Goal: Information Seeking & Learning: Learn about a topic

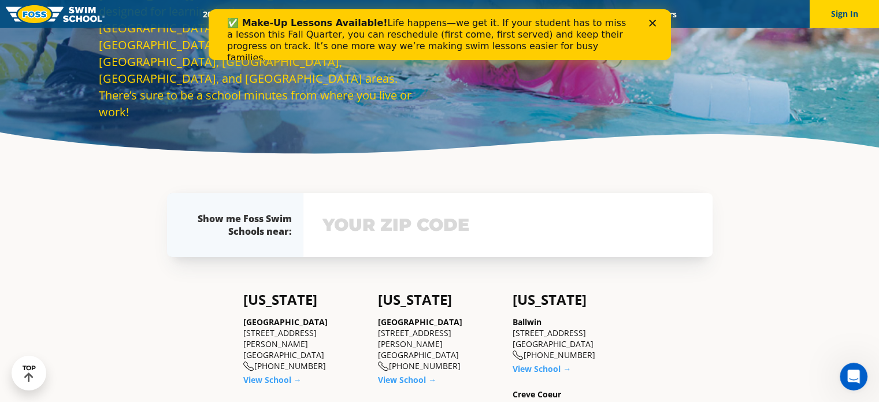
click at [408, 224] on input "text" at bounding box center [508, 225] width 377 height 34
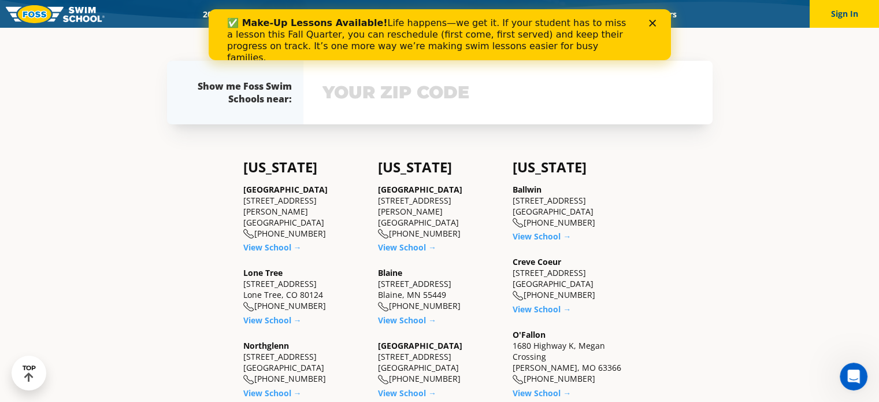
scroll to position [253, 0]
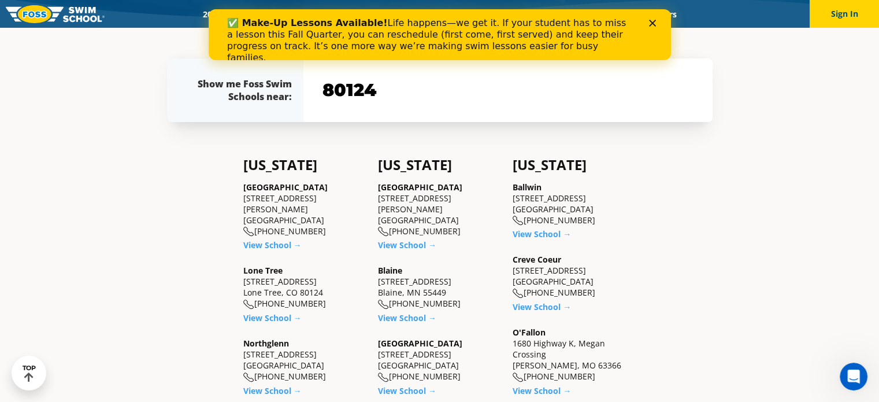
type input "80124"
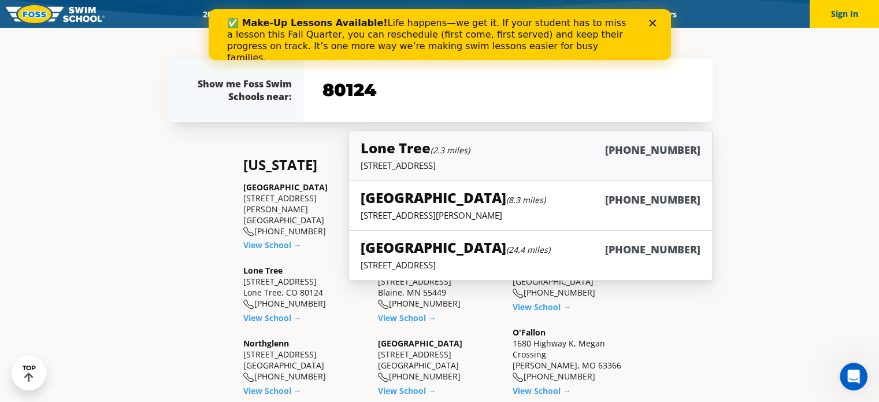
click at [510, 150] on div "Lone Tree (2.3 miles) (983) 203-1310" at bounding box center [530, 148] width 339 height 21
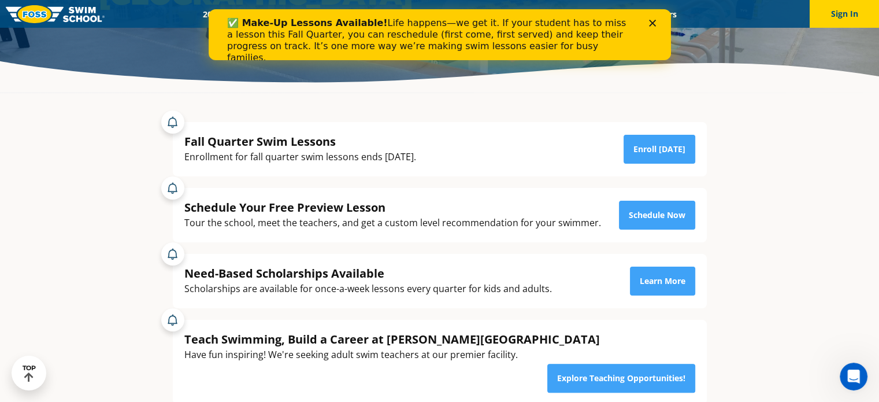
scroll to position [188, 0]
click at [657, 125] on div "Fall Quarter Swim Lessons Enrollment for fall quarter swim lessons ends October…" at bounding box center [440, 150] width 534 height 54
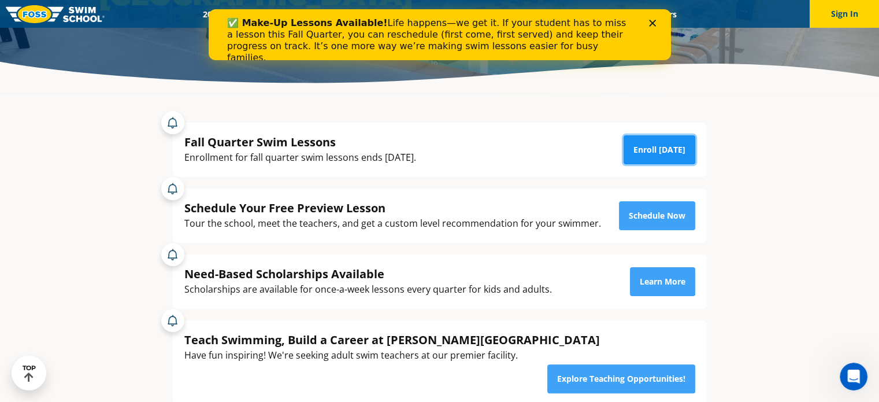
click at [657, 136] on link "Enroll Today" at bounding box center [660, 149] width 72 height 29
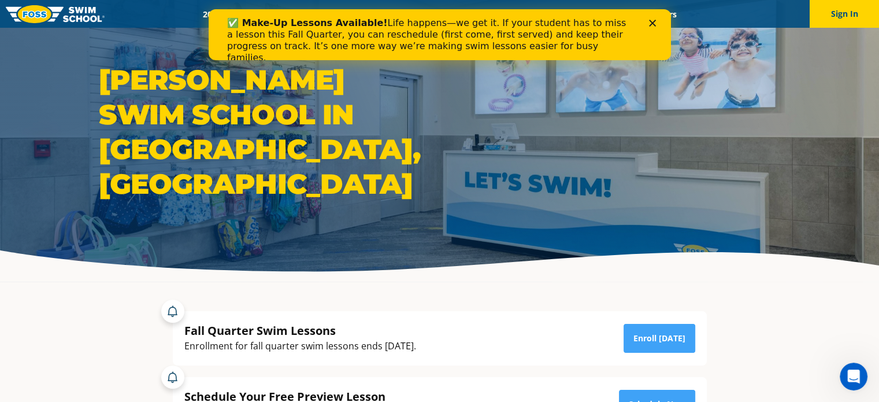
drag, startPoint x: 603, startPoint y: 23, endPoint x: 394, endPoint y: 14, distance: 208.9
click at [394, 14] on div "✅ Make-Up Lessons Available! Life happens—we get it. If your student has to mis…" at bounding box center [435, 40] width 416 height 53
click at [654, 24] on icon "Close" at bounding box center [652, 23] width 7 height 7
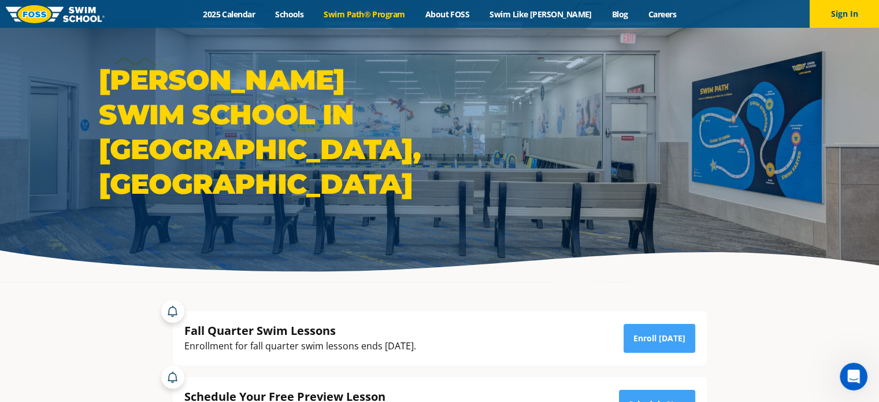
click at [412, 12] on link "Swim Path® Program" at bounding box center [364, 14] width 101 height 11
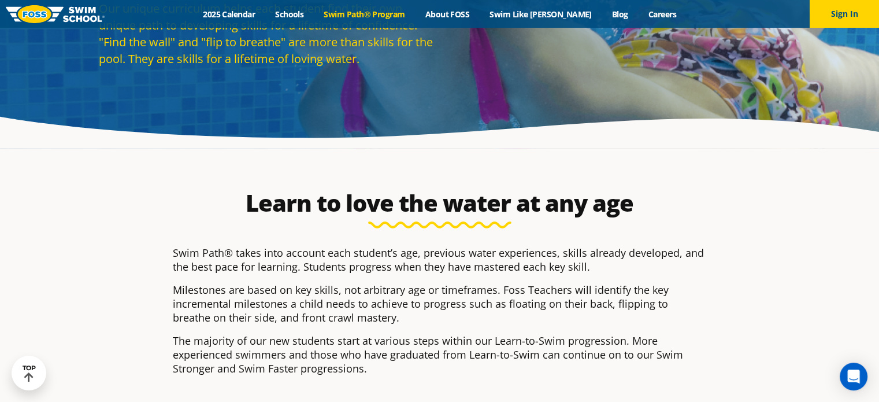
scroll to position [119, 0]
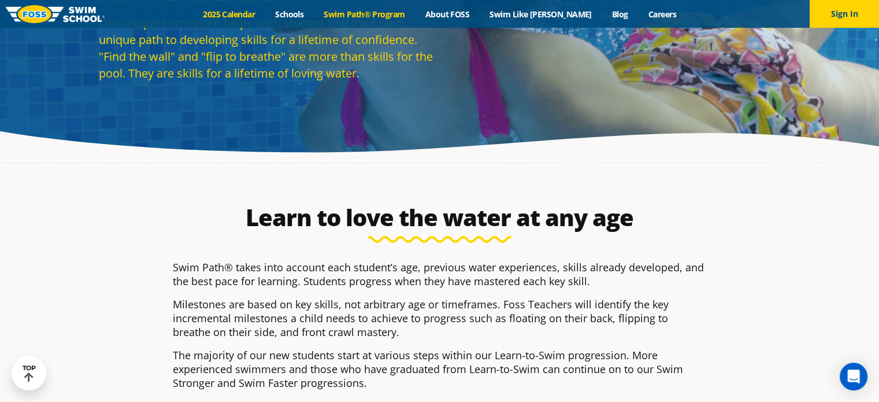
click at [247, 16] on link "2025 Calendar" at bounding box center [229, 14] width 72 height 11
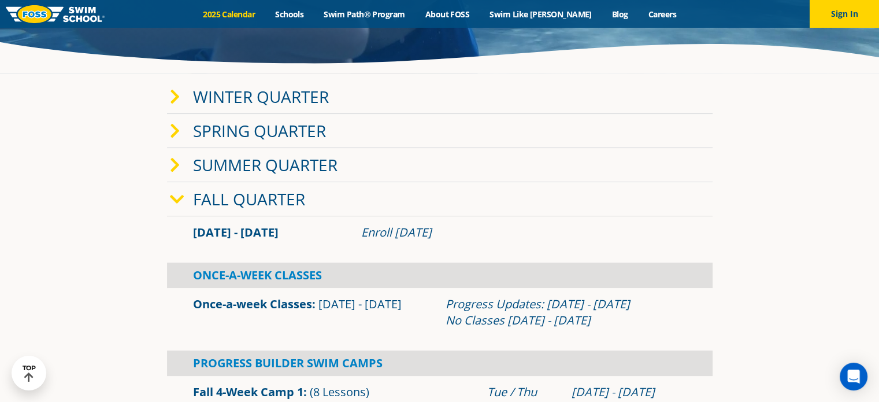
scroll to position [206, 0]
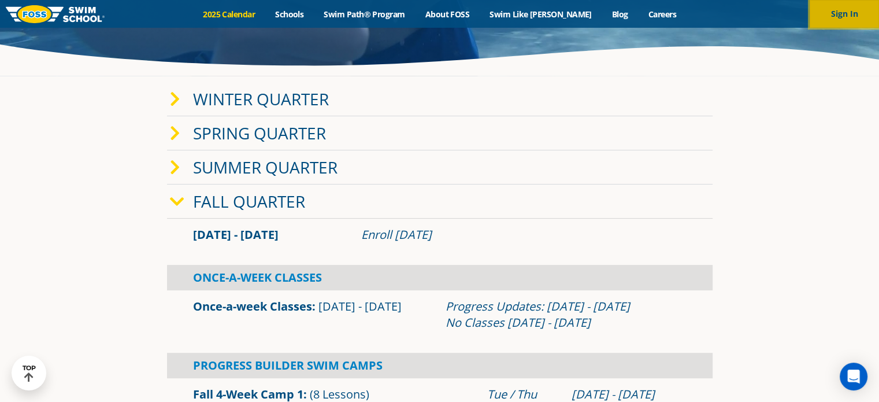
click at [852, 20] on button "Sign In" at bounding box center [844, 14] width 69 height 28
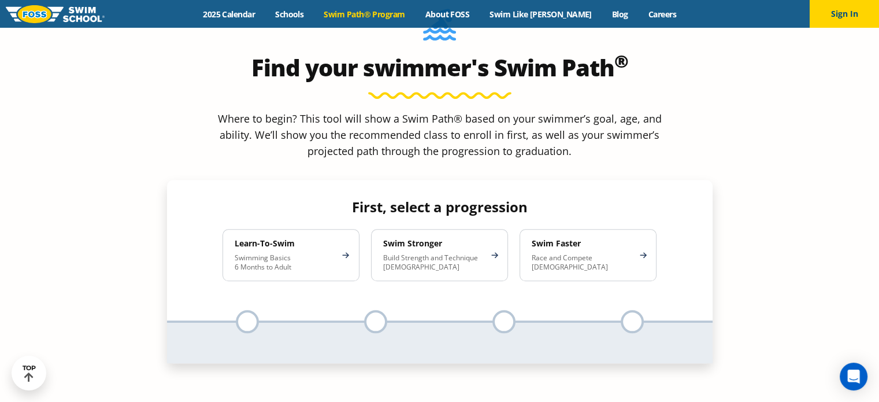
scroll to position [1052, 0]
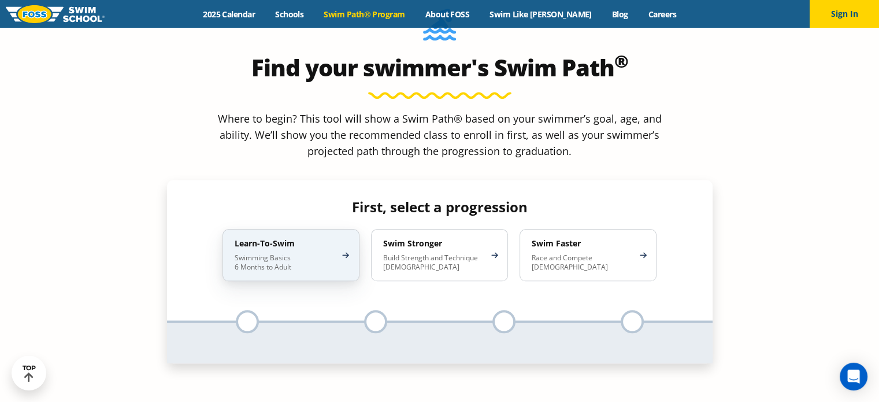
click at [322, 253] on p "Swimming Basics 6 Months to Adult" at bounding box center [285, 262] width 101 height 18
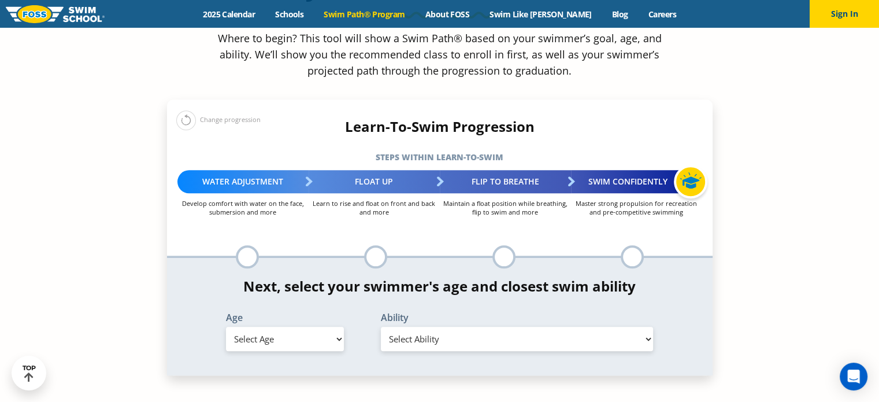
scroll to position [1139, 0]
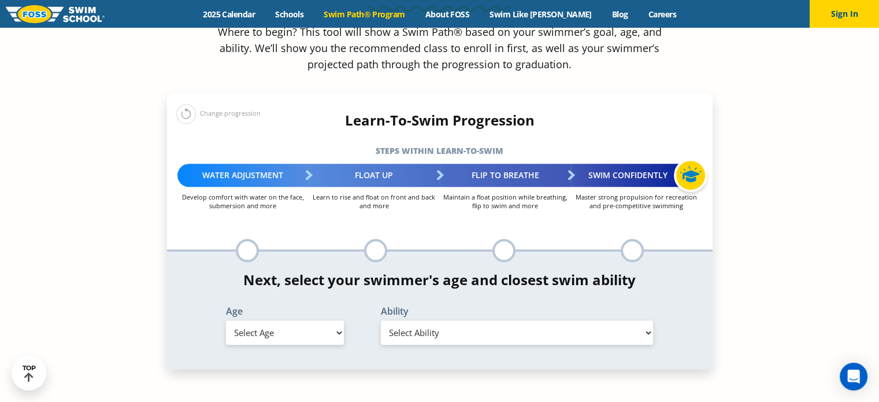
click at [333, 320] on select "Select Age [DEMOGRAPHIC_DATA] months - 1 year 1 year 2 years 3 years 4 years 5 …" at bounding box center [285, 332] width 118 height 24
select select "2-years"
click at [226, 320] on select "Select Age [DEMOGRAPHIC_DATA] months - 1 year 1 year 2 years 3 years 4 years 5 …" at bounding box center [285, 332] width 118 height 24
click at [414, 306] on div "Ability Select Ability First in-water experience Comfortable with water poured …" at bounding box center [517, 327] width 310 height 42
click at [414, 320] on select "Select Ability First in-water experience Comfortable with water poured over the…" at bounding box center [517, 332] width 273 height 24
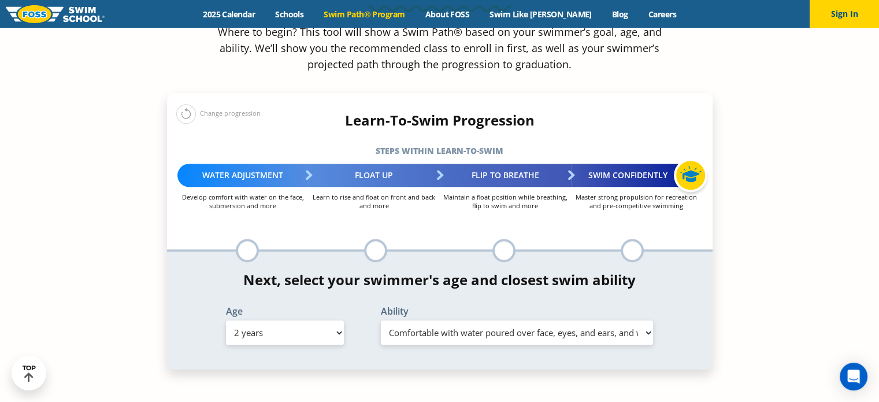
click at [381, 320] on select "Select Ability First in-water experience Comfortable with water poured over the…" at bounding box center [517, 332] width 273 height 24
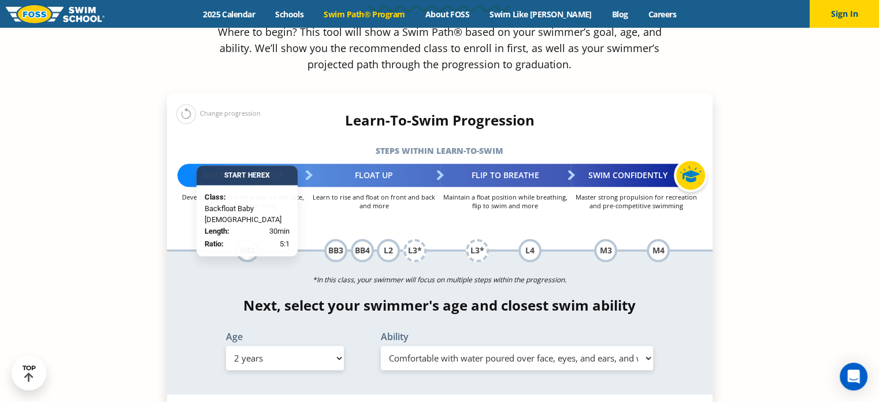
click at [573, 346] on select "Select Ability First in-water experience Comfortable with water poured over the…" at bounding box center [517, 358] width 273 height 24
click at [449, 297] on div "Next, select your swimmer's age and closest swim ability Age Select Age [DEMOGR…" at bounding box center [440, 335] width 546 height 77
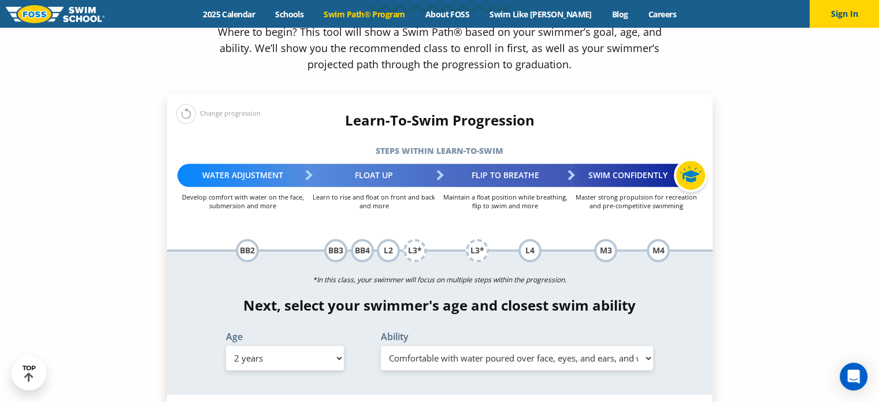
click at [443, 346] on select "Select Ability First in-water experience Comfortable with water poured over the…" at bounding box center [517, 358] width 273 height 24
select select "2-years-comfortable-with-water-poured-over-their-head-but-not-eyes-and-ears"
click at [381, 346] on select "Select Ability First in-water experience Comfortable with water poured over the…" at bounding box center [517, 358] width 273 height 24
click at [516, 346] on select "Select Ability First in-water experience Comfortable with water poured over the…" at bounding box center [517, 358] width 273 height 24
click at [483, 297] on div "Next, select your swimmer's age and closest swim ability Age Select Age 6 month…" at bounding box center [440, 335] width 546 height 77
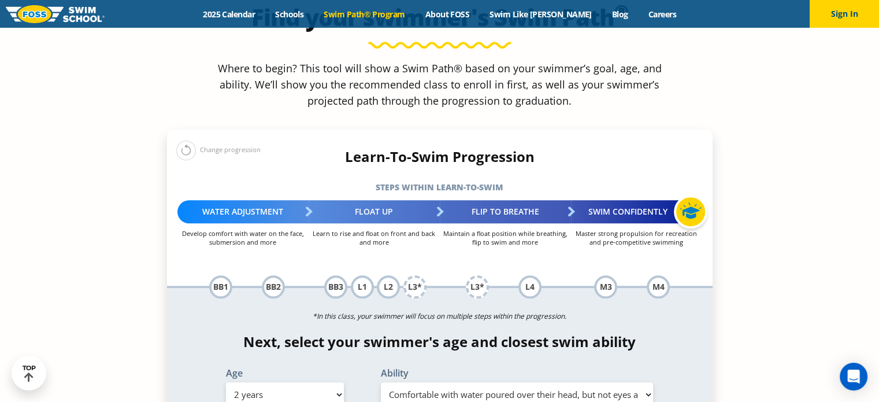
scroll to position [1102, 0]
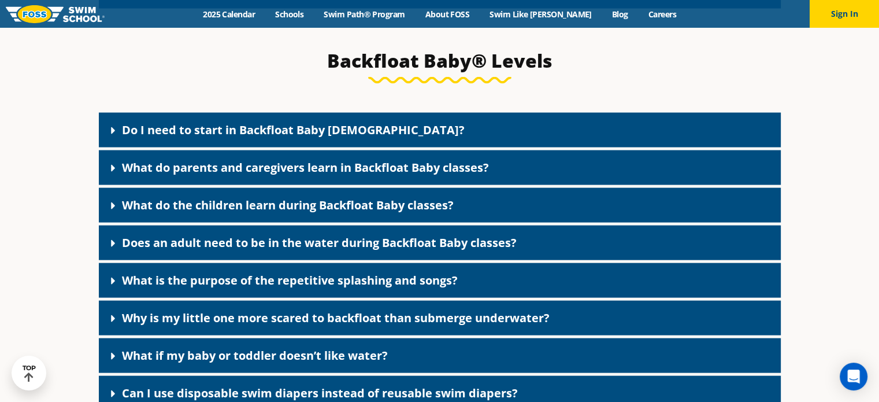
scroll to position [2462, 0]
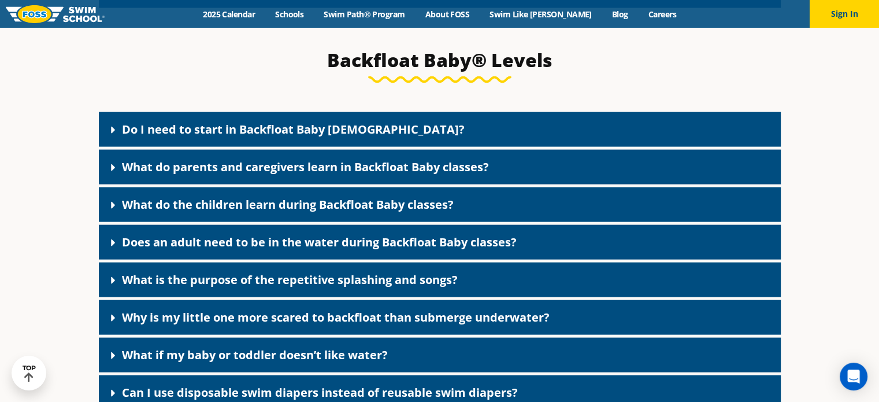
click at [108, 134] on div "Do I need to start in Backfloat Baby [DEMOGRAPHIC_DATA]?" at bounding box center [440, 129] width 682 height 35
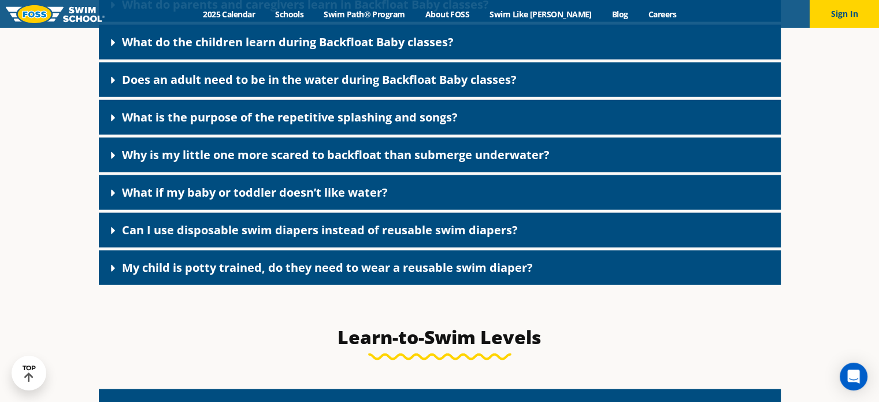
scroll to position [2732, 0]
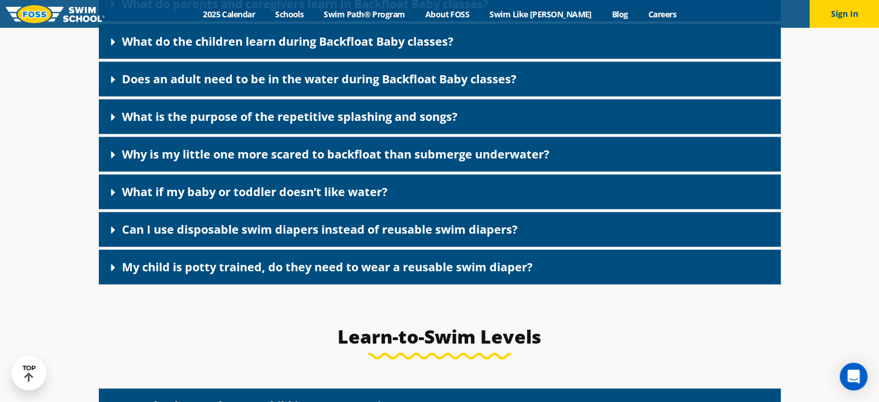
click at [120, 236] on span at bounding box center [116, 230] width 12 height 13
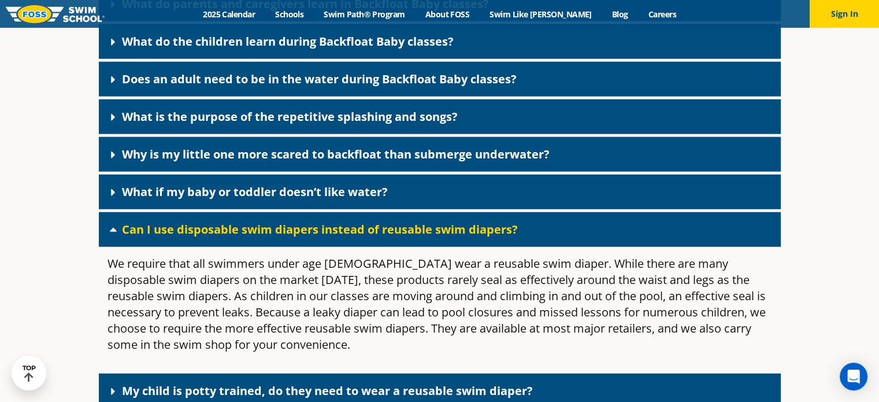
click at [114, 235] on icon at bounding box center [114, 230] width 12 height 12
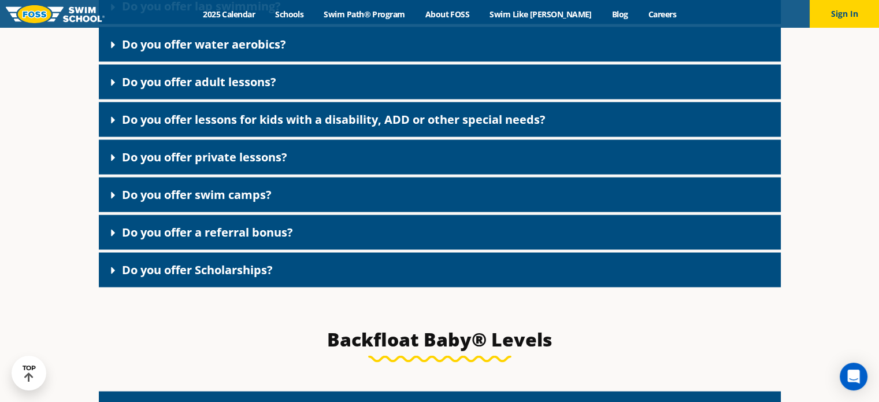
scroll to position [2151, 0]
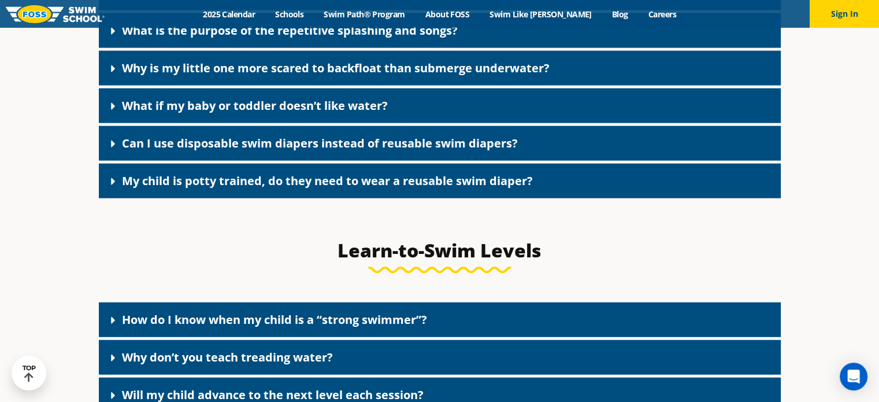
scroll to position [2710, 0]
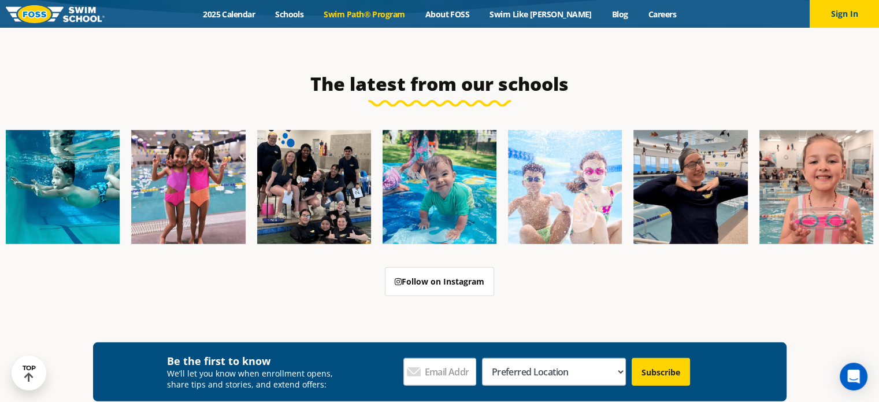
scroll to position [3124, 0]
